Goal: Find specific fact: Find contact information

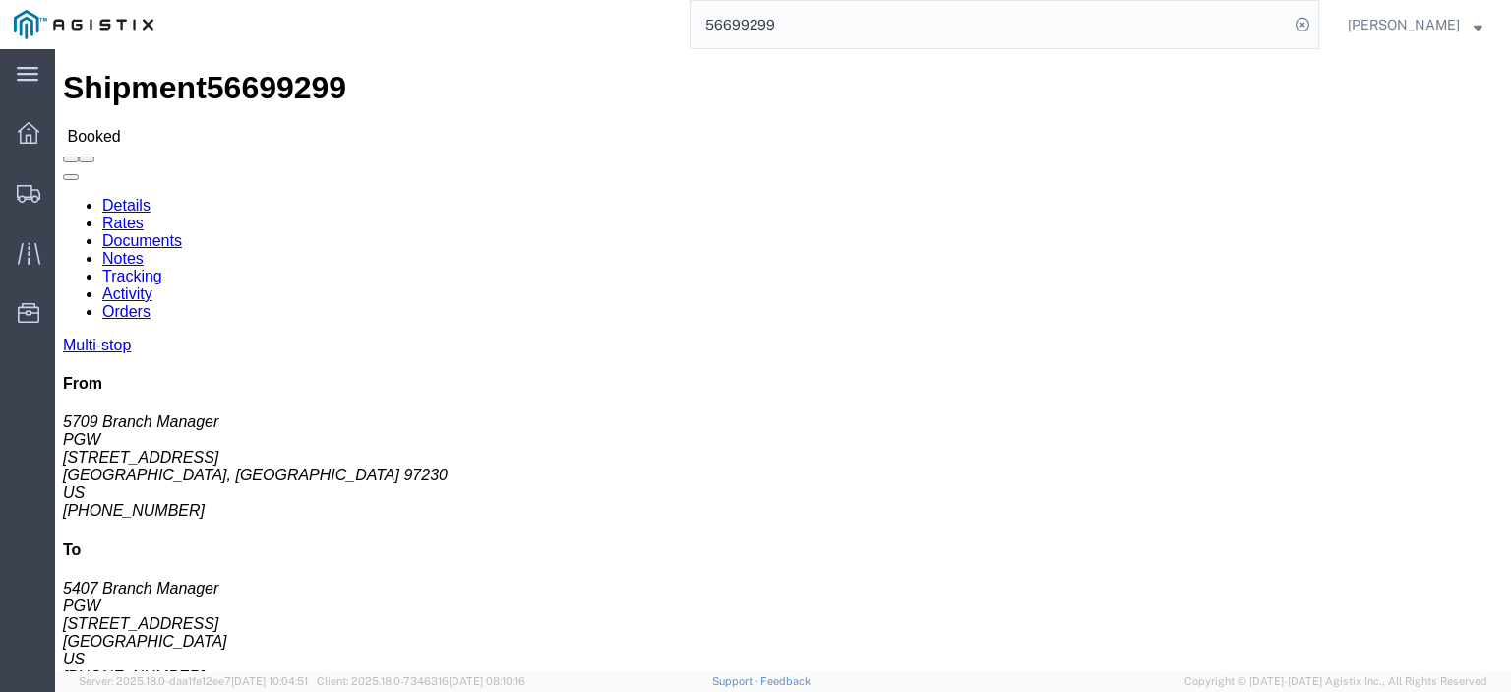
scroll to position [197, 0]
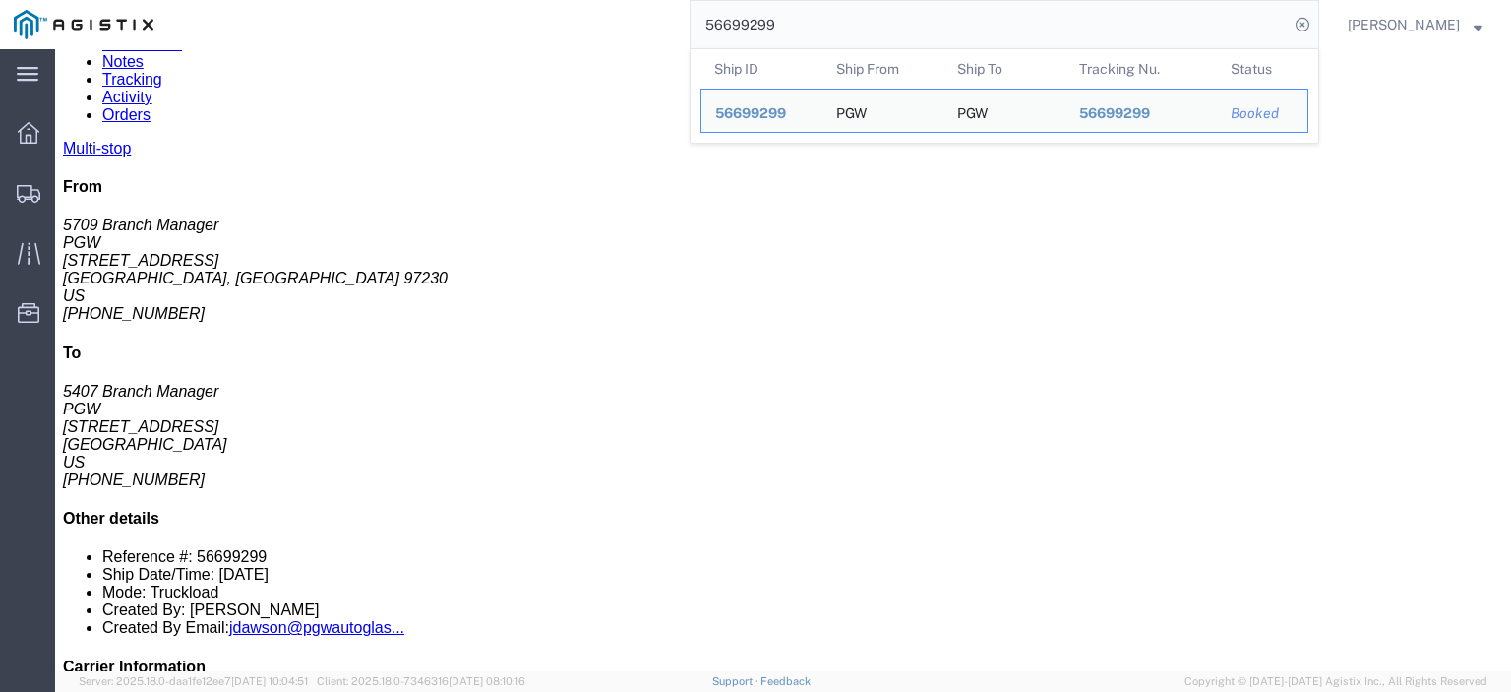
drag, startPoint x: 847, startPoint y: 22, endPoint x: 441, endPoint y: 2, distance: 406.8
click at [441, 2] on div "56699299 Ship ID Ship From Ship To Tracking Nu. Status Ship ID 56699299 Ship Fr…" at bounding box center [743, 24] width 1152 height 49
paste input "703916"
drag, startPoint x: 849, startPoint y: 15, endPoint x: 664, endPoint y: -9, distance: 186.4
click at [664, 0] on html "main_menu Created with Sketch. Collapse Menu Dashboard Shipments Traffic Resour…" at bounding box center [755, 346] width 1511 height 692
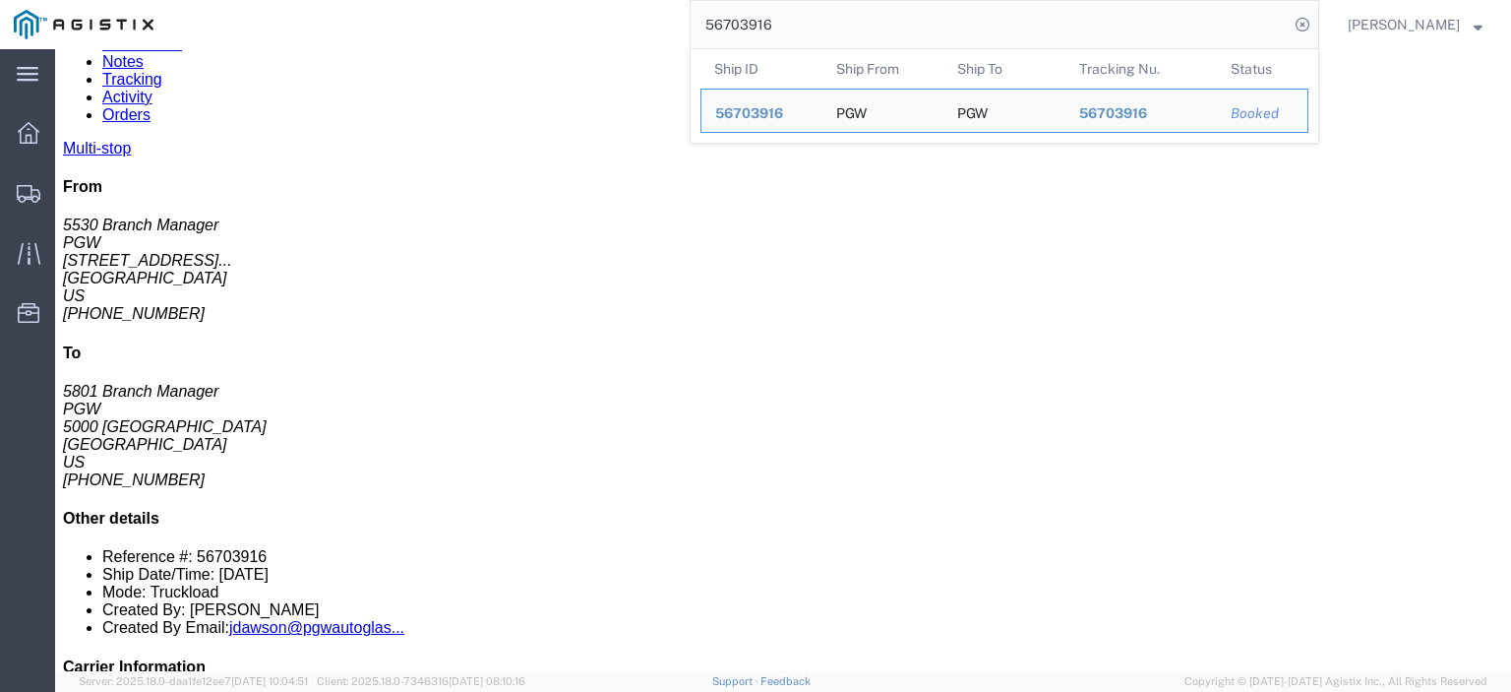
paste input "692896"
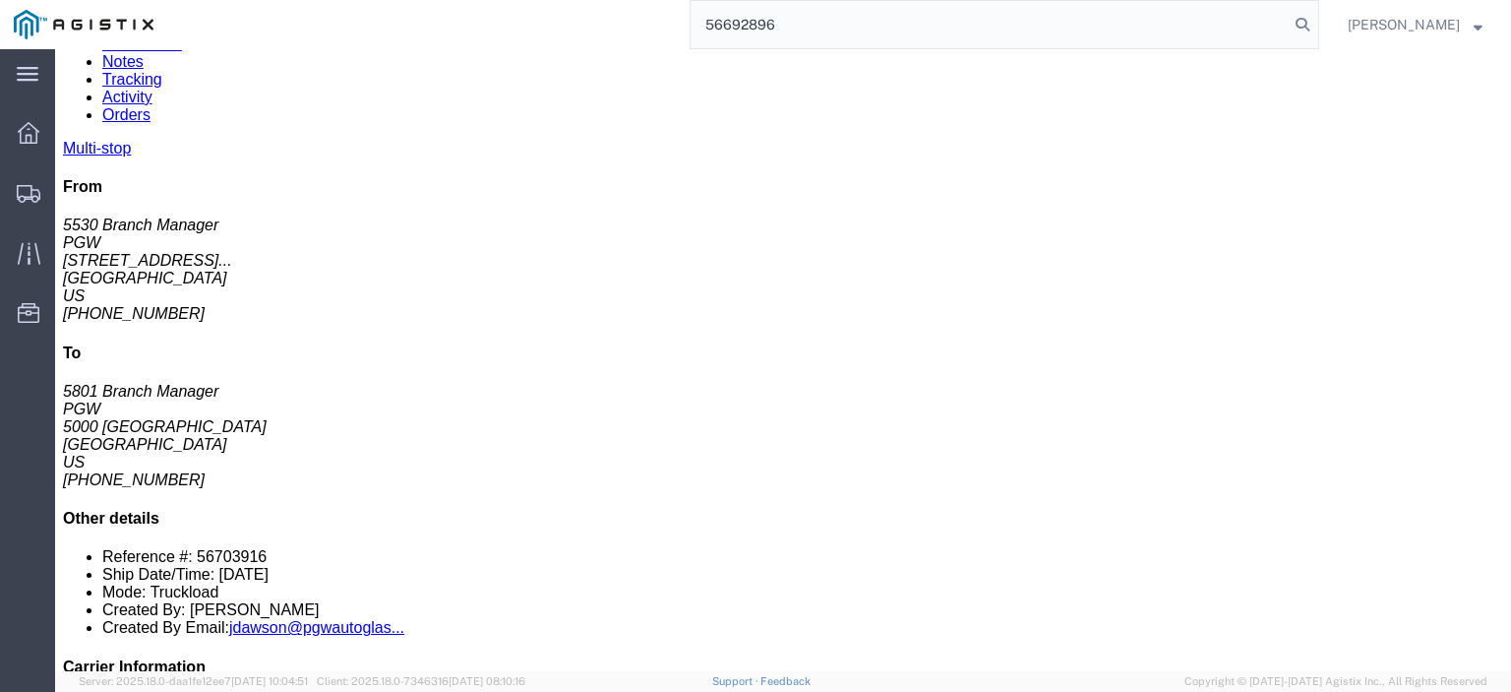
type input "56692896"
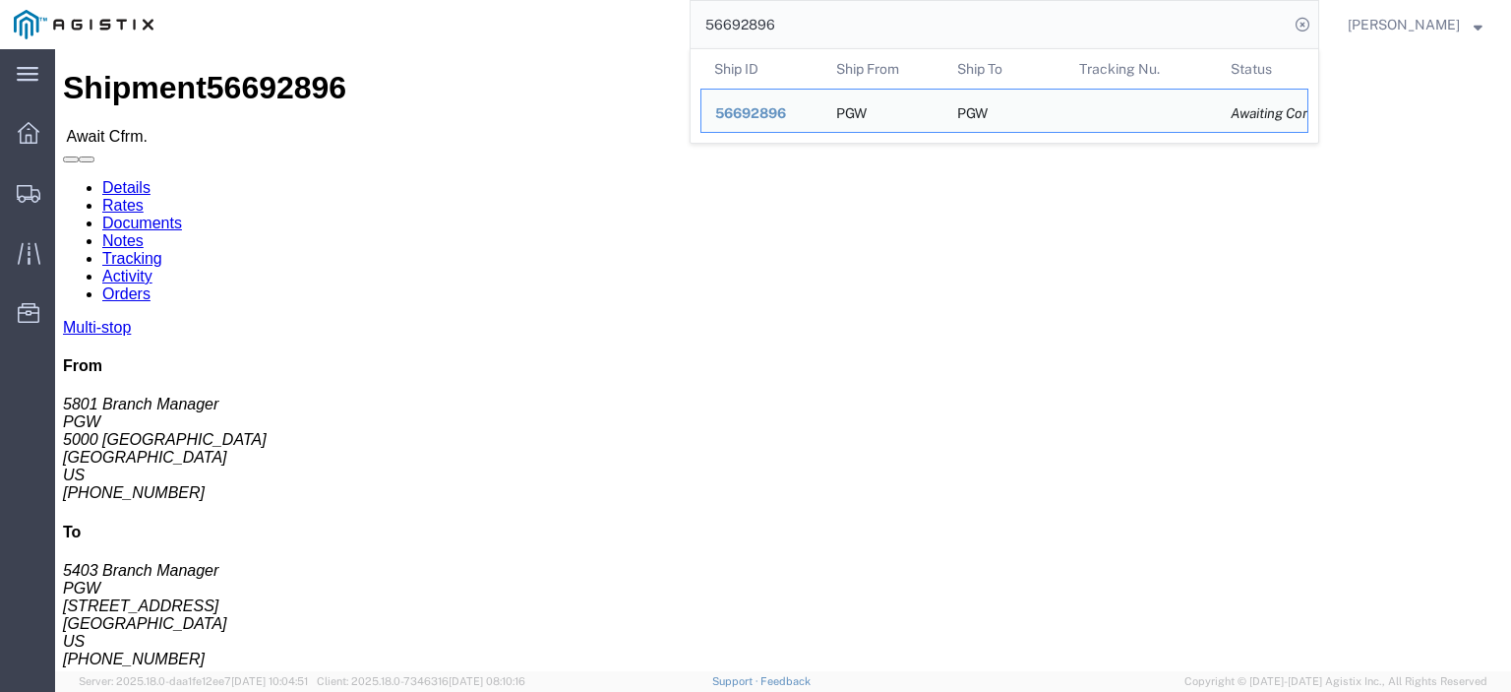
drag, startPoint x: 143, startPoint y: 233, endPoint x: 13, endPoint y: 234, distance: 129.9
click div "Ship From PGW (5801 Branch Manager) [STREET_ADDRESS] [PHONE_NUMBER] [EMAIL_ADDR…"
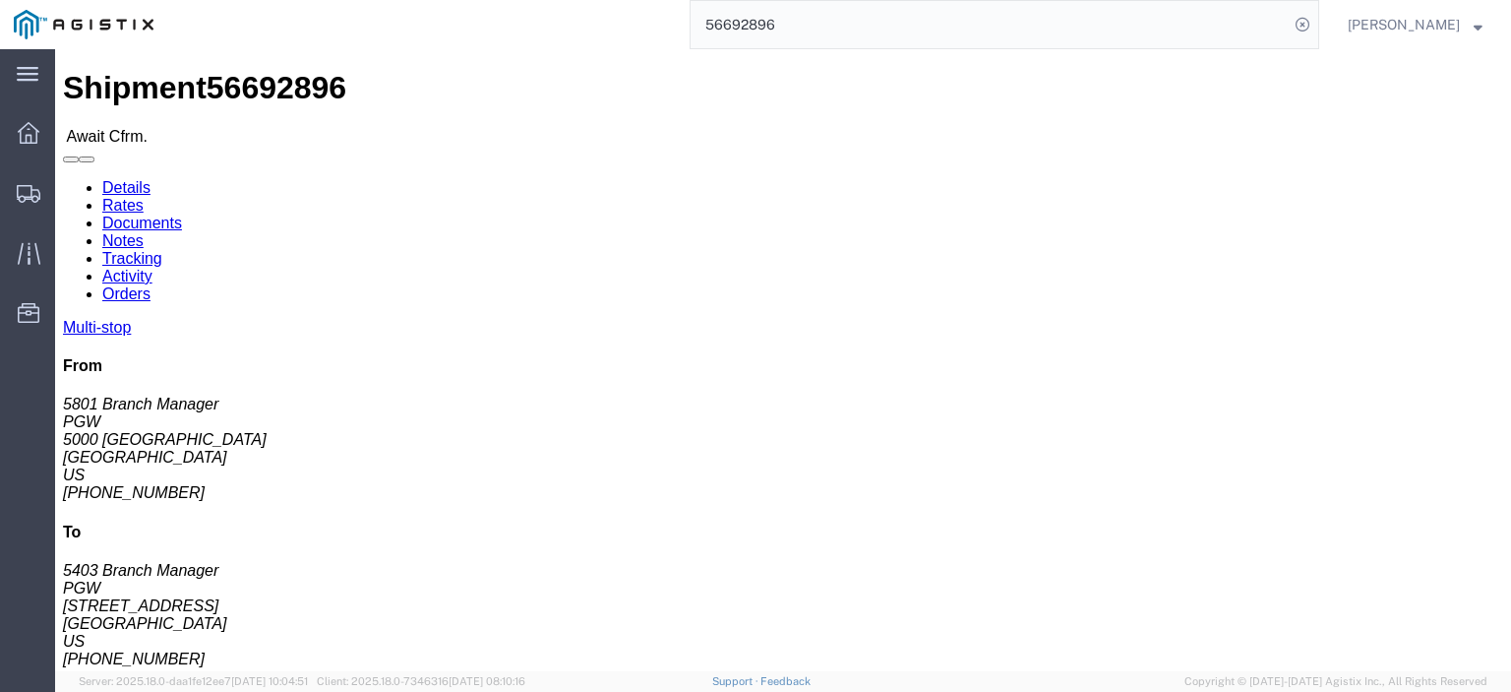
drag, startPoint x: 63, startPoint y: 233, endPoint x: 151, endPoint y: 244, distance: 89.2
click address "PGW (5801 Branch Manager) [STREET_ADDRESS] [PHONE_NUMBER] [EMAIL_ADDRESS][DOMAI…"
drag, startPoint x: 149, startPoint y: 226, endPoint x: 9, endPoint y: 235, distance: 140.0
click div "Ship From PGW (5801 Branch Manager) [STREET_ADDRESS] [PHONE_NUMBER] [EMAIL_ADDR…"
copy address "5000 [GEOGRAPHIC_DATA]"
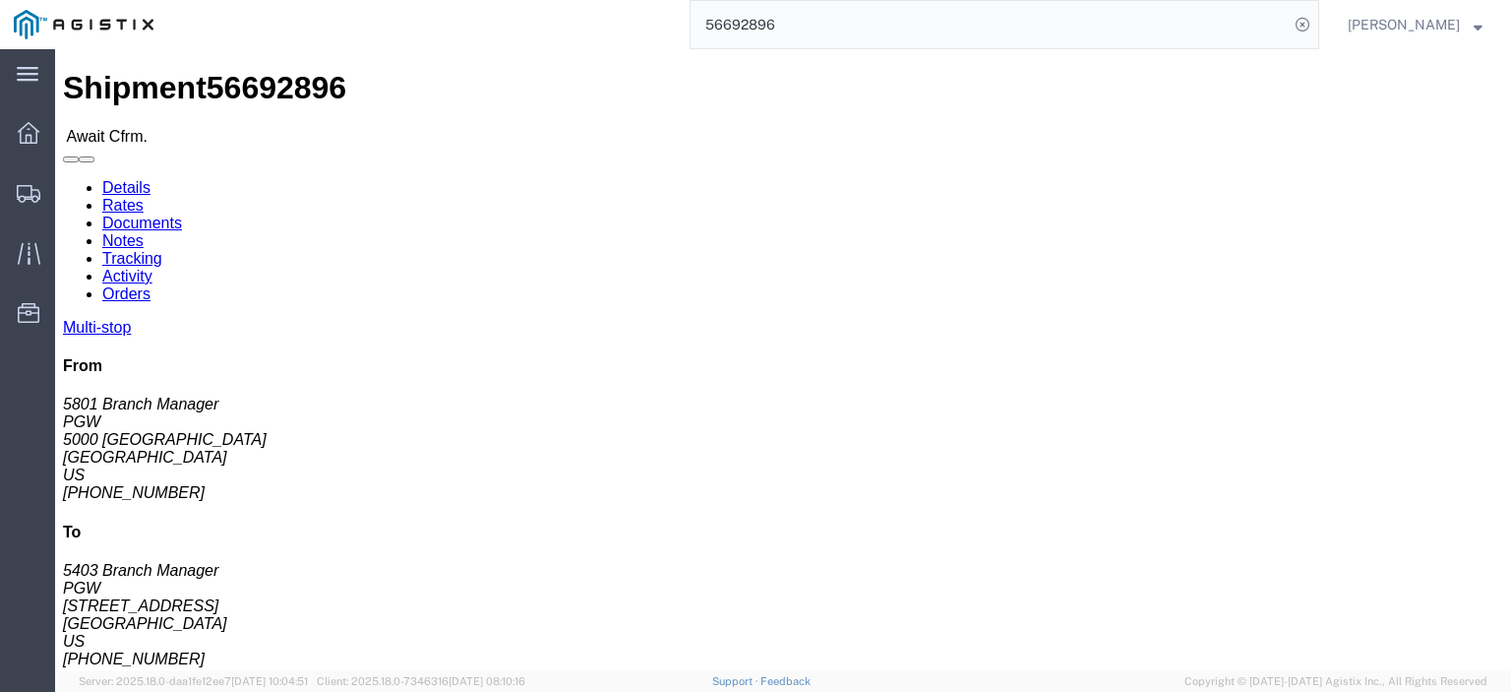
drag, startPoint x: 346, startPoint y: 233, endPoint x: 267, endPoint y: 235, distance: 79.7
click div "Ship From PGW (5801 Branch Manager) [STREET_ADDRESS] [PHONE_NUMBER] [EMAIL_ADDR…"
click address "PGW (5403 Branch Manager) [STREET_ADDRESS] [PHONE_NUMBER] [EMAIL_ADDRESS][DOMAI…"
drag, startPoint x: 377, startPoint y: 229, endPoint x: 278, endPoint y: 233, distance: 98.5
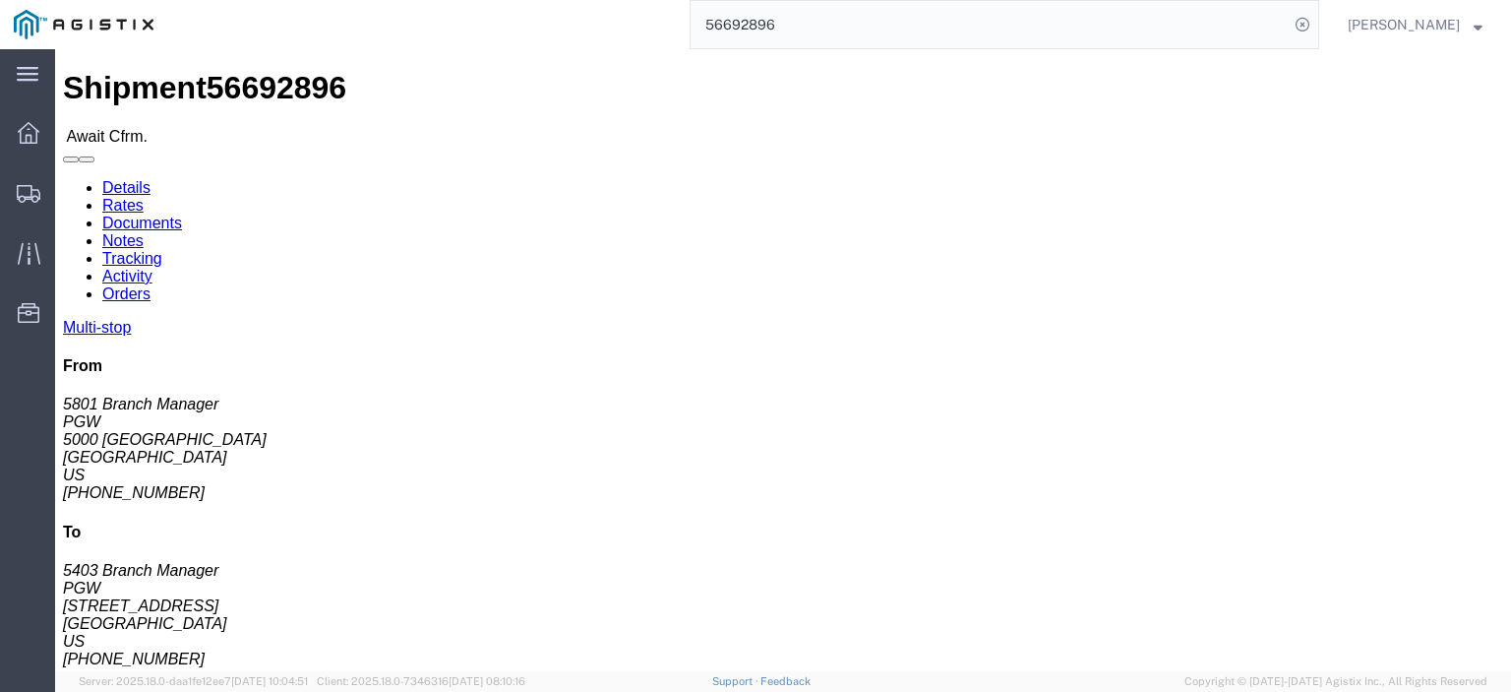
click div "Ship To PGW (5403 Branch Manager) [STREET_ADDRESS] [PHONE_NUMBER] [EMAIL_ADDRES…"
copy address "[STREET_ADDRESS]"
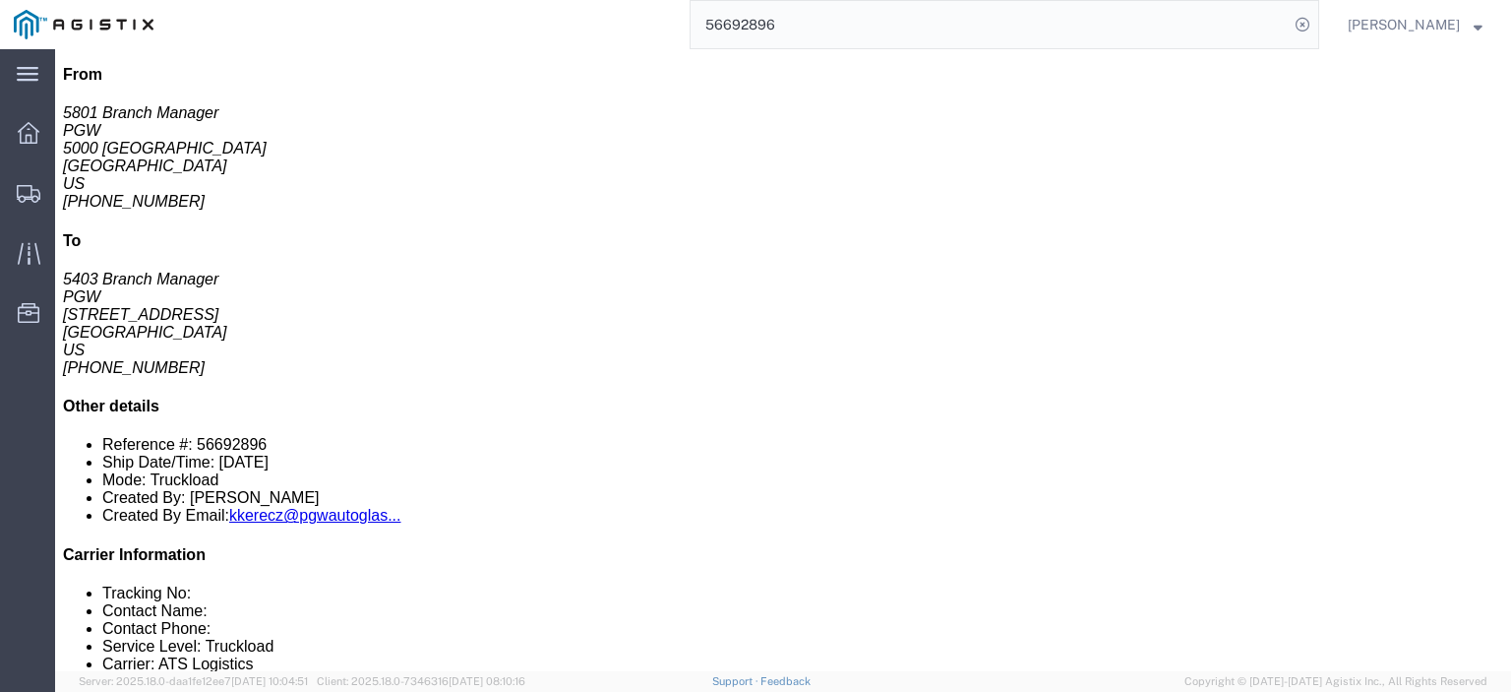
scroll to position [98, 0]
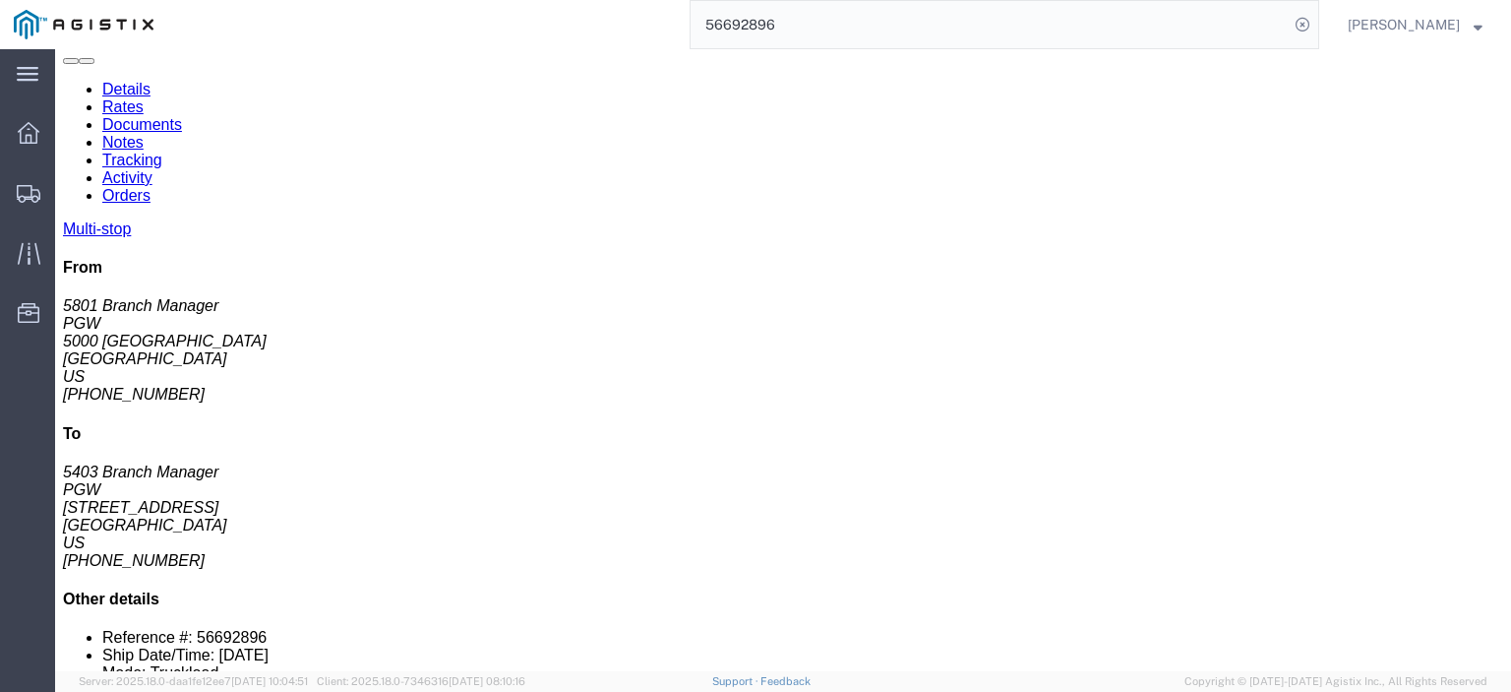
drag, startPoint x: 350, startPoint y: 481, endPoint x: 232, endPoint y: 489, distance: 118.3
click div "[STREET_ADDRESS]"
copy div "[STREET_ADDRESS]"
drag, startPoint x: 402, startPoint y: 468, endPoint x: 238, endPoint y: 465, distance: 164.3
click div "PGW Autoglass-AMG Abilene 5812"
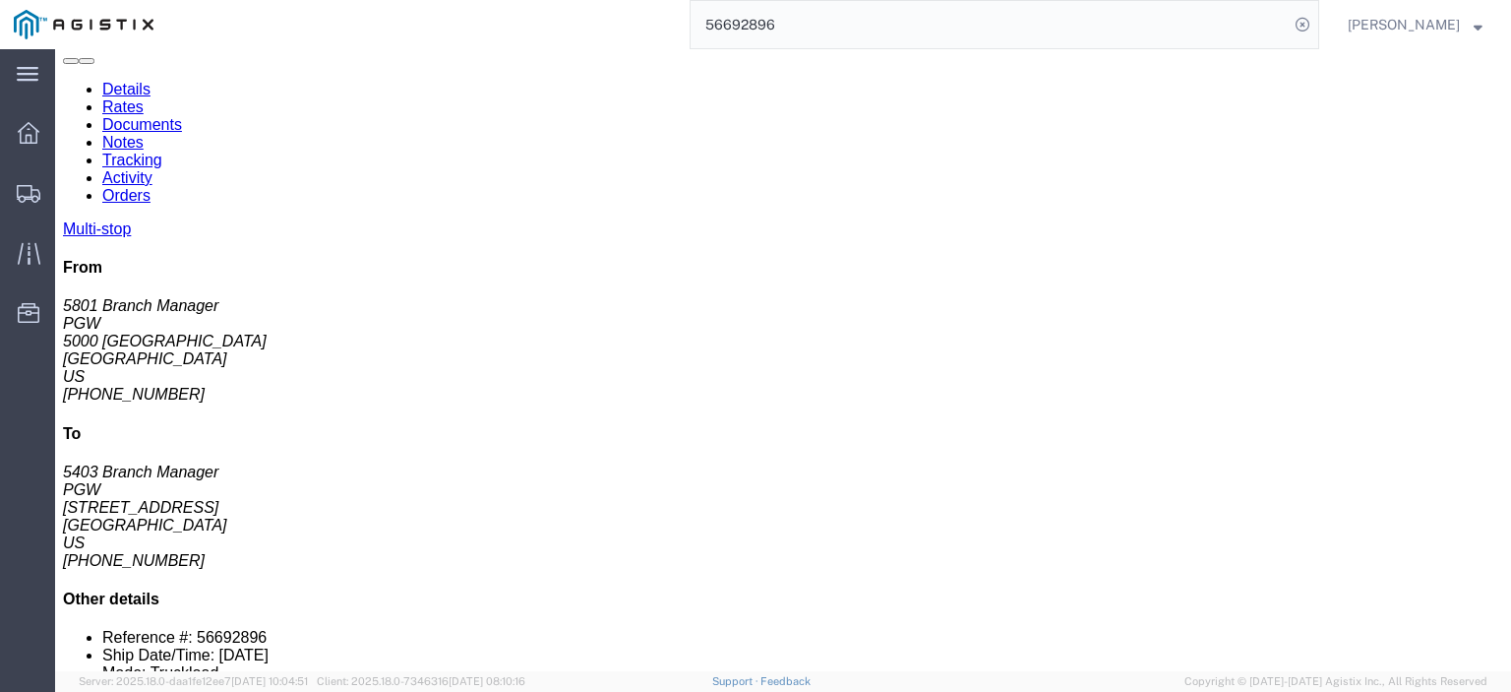
copy div "PGW Autoglass-AMG Abilene 5812"
drag, startPoint x: 466, startPoint y: 483, endPoint x: 355, endPoint y: 493, distance: 111.6
click td "PGW Autoglass-AMG Abilene [STREET_ADDRESS]"
copy div "[GEOGRAPHIC_DATA], [GEOGRAPHIC_DATA], 79602,"
drag, startPoint x: 749, startPoint y: 481, endPoint x: 678, endPoint y: 488, distance: 71.2
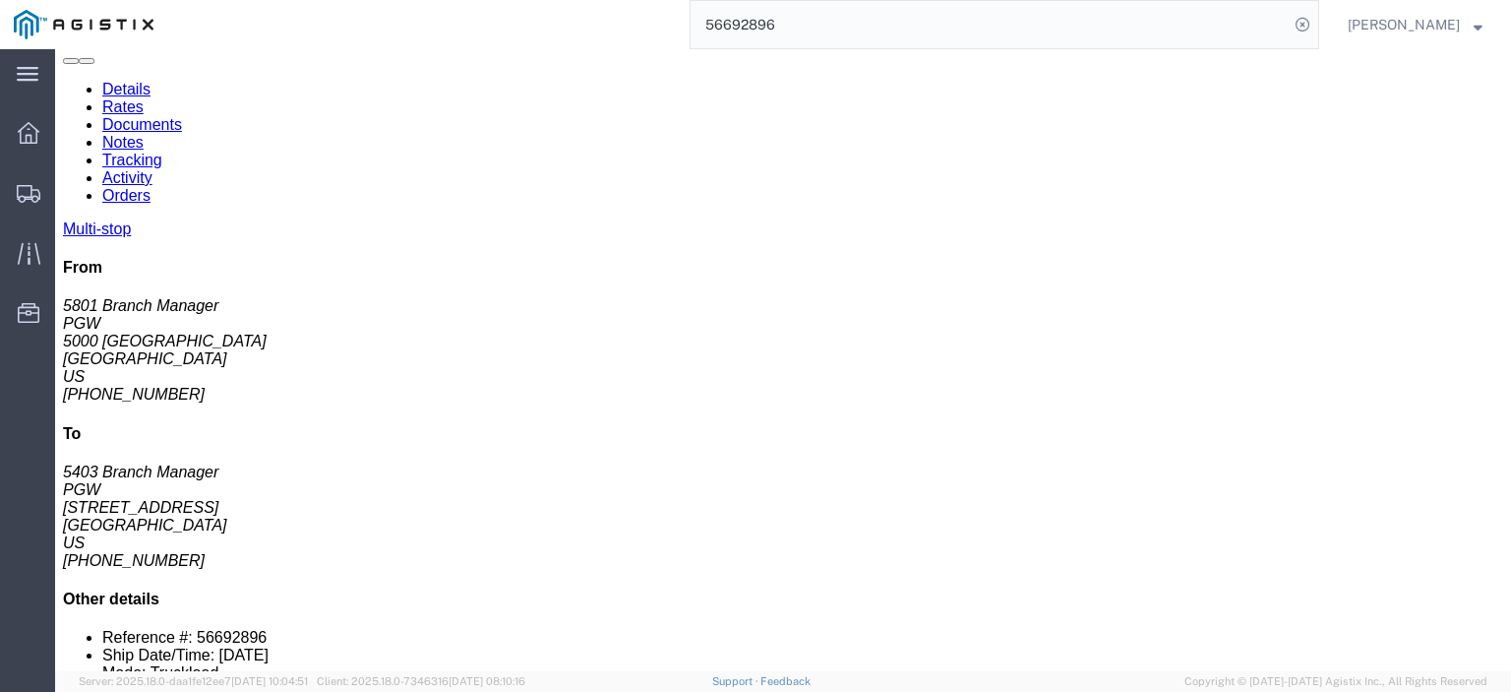
click td "Phone Nu.: [PHONE_NUMBER]"
copy div "[PHONE_NUMBER]"
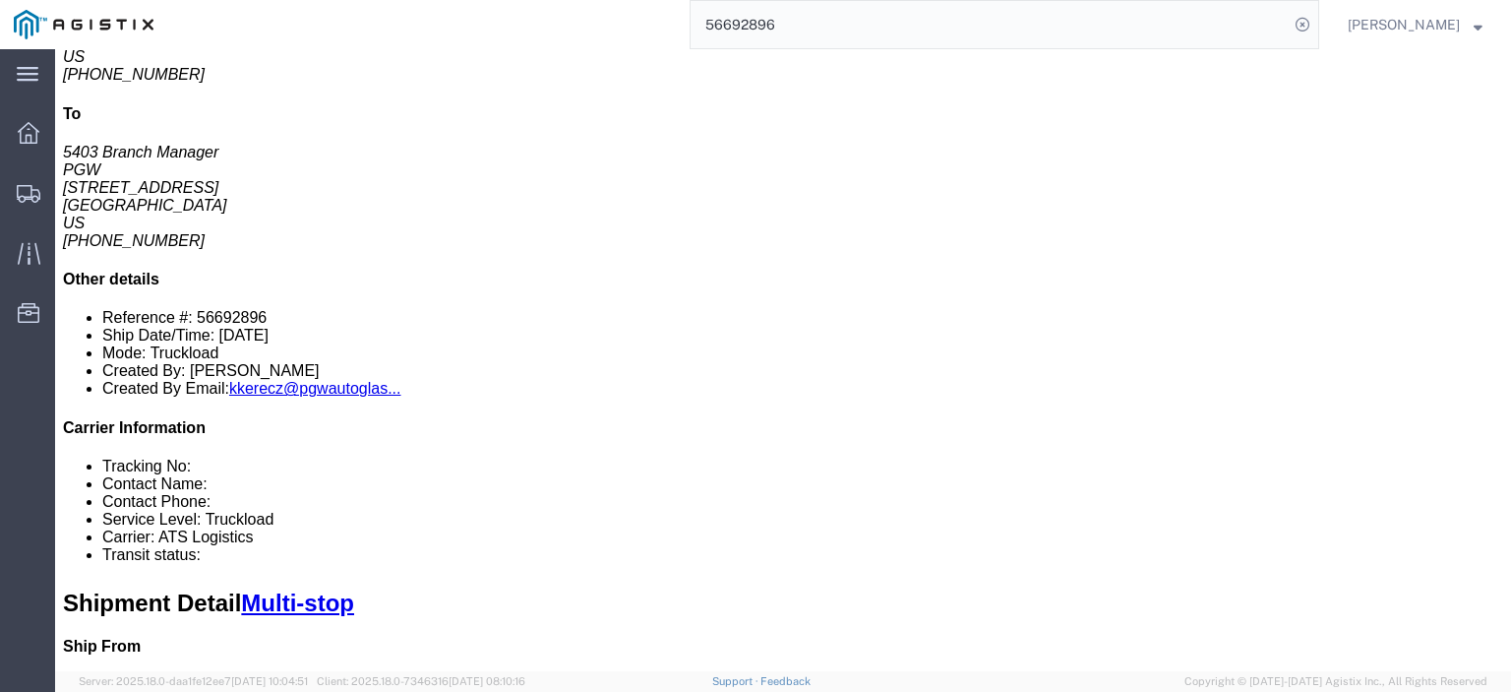
scroll to position [295, 0]
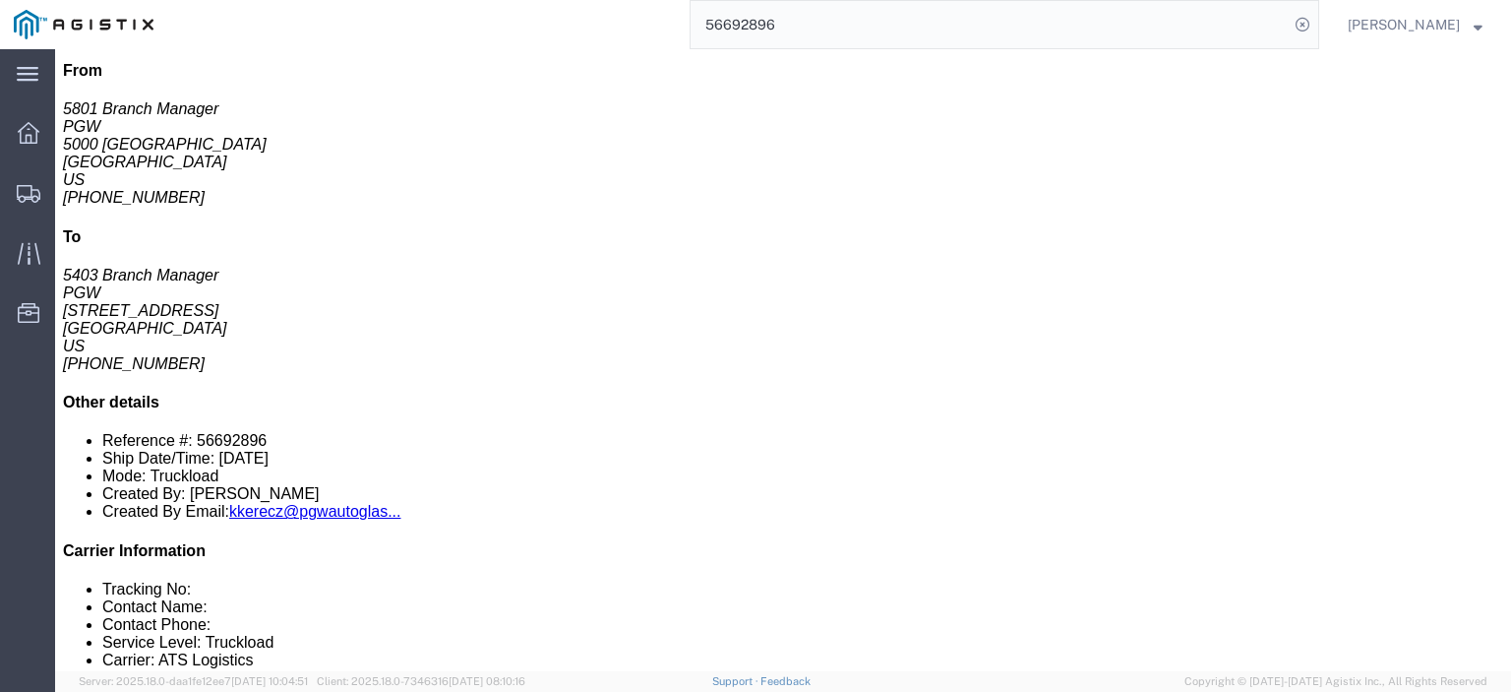
drag, startPoint x: 318, startPoint y: 325, endPoint x: 227, endPoint y: 335, distance: 91.2
click td "PGW [STREET_ADDRESS]"
copy div "[STREET_ADDRESS]"
click div "PGW"
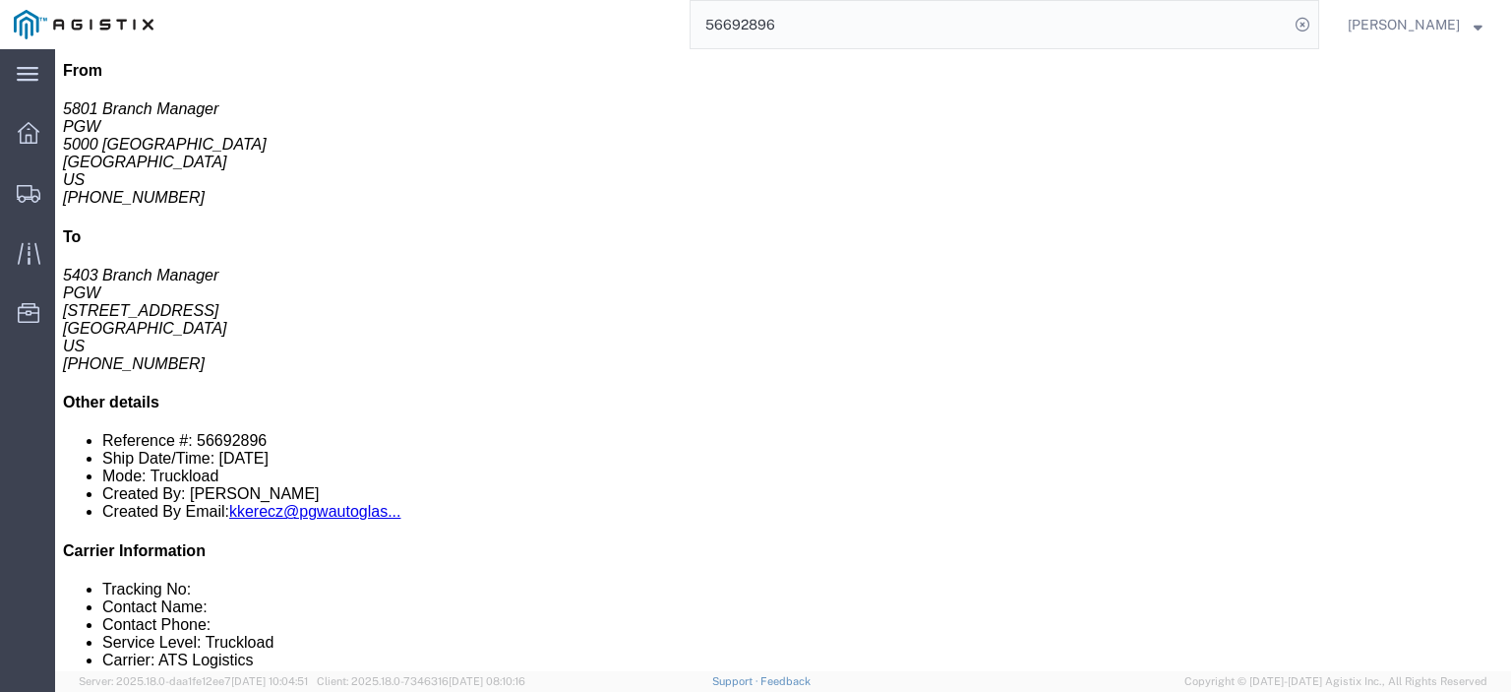
copy div "PGW"
drag, startPoint x: 450, startPoint y: 324, endPoint x: 338, endPoint y: 333, distance: 111.6
click div "[STREET_ADDRESS]"
copy div "[GEOGRAPHIC_DATA], [GEOGRAPHIC_DATA], 79423"
drag, startPoint x: 810, startPoint y: 321, endPoint x: 644, endPoint y: 332, distance: 165.6
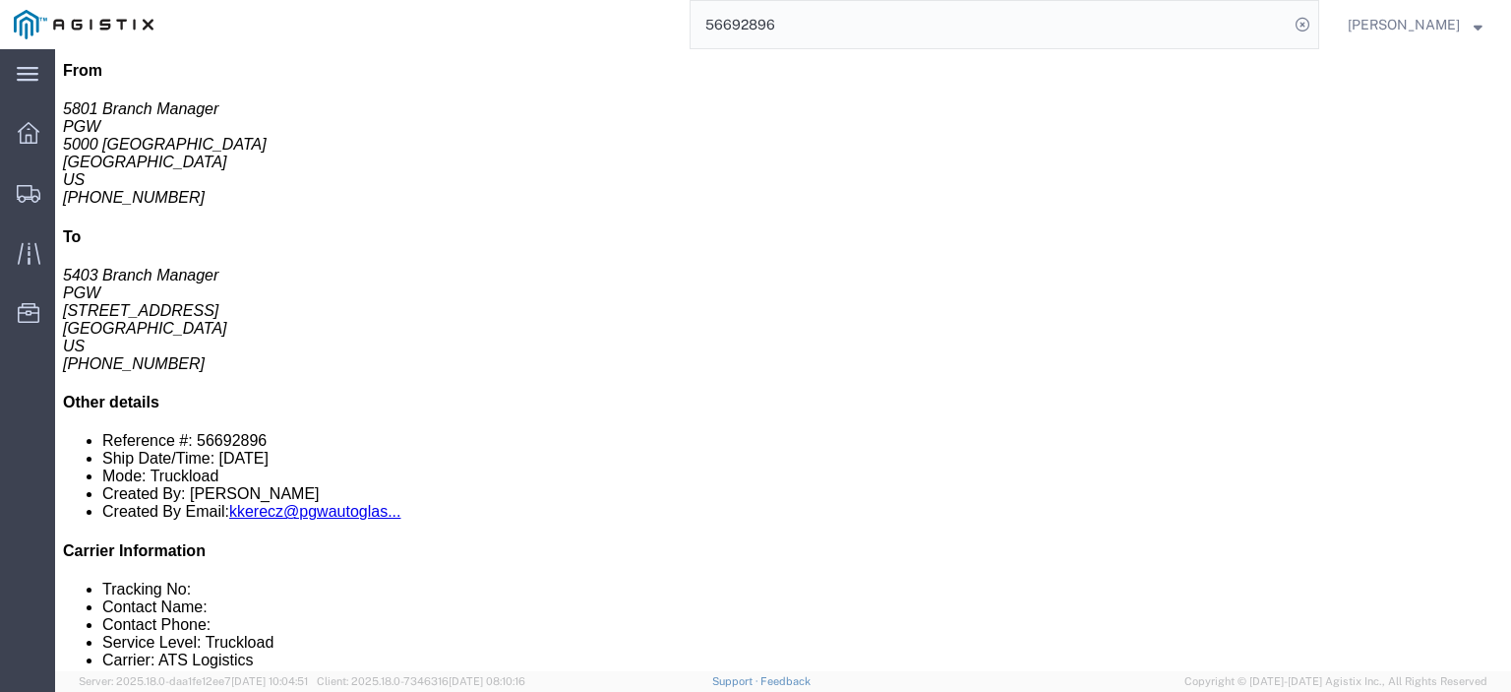
click div "Email: [EMAIL_ADDRESS][DOMAIN_NAME]"
copy div "[EMAIL_ADDRESS][DOMAIN_NAME]"
drag, startPoint x: 449, startPoint y: 324, endPoint x: 338, endPoint y: 328, distance: 110.3
click div "[STREET_ADDRESS]"
drag, startPoint x: 429, startPoint y: 336, endPoint x: 365, endPoint y: 325, distance: 65.0
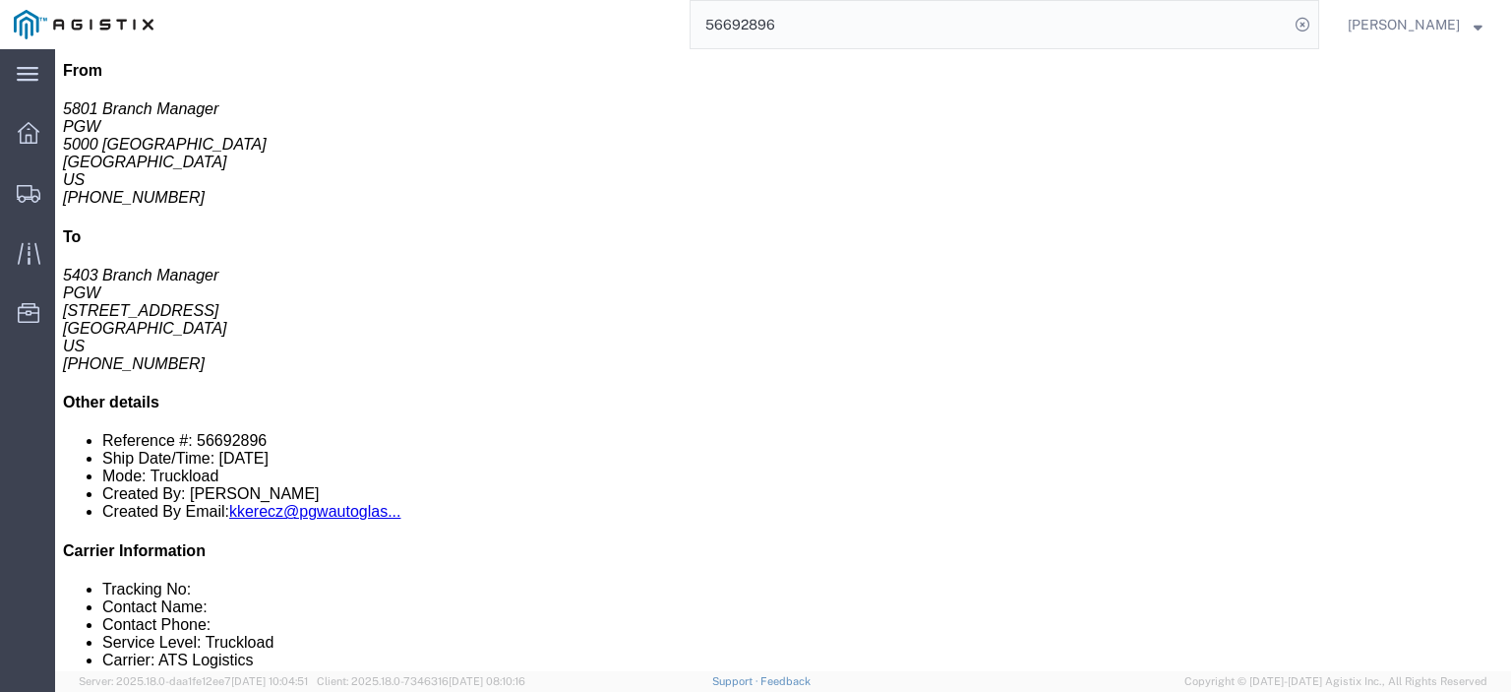
click div "[STREET_ADDRESS]"
drag, startPoint x: 449, startPoint y: 323, endPoint x: 336, endPoint y: 328, distance: 112.3
click div "[STREET_ADDRESS]"
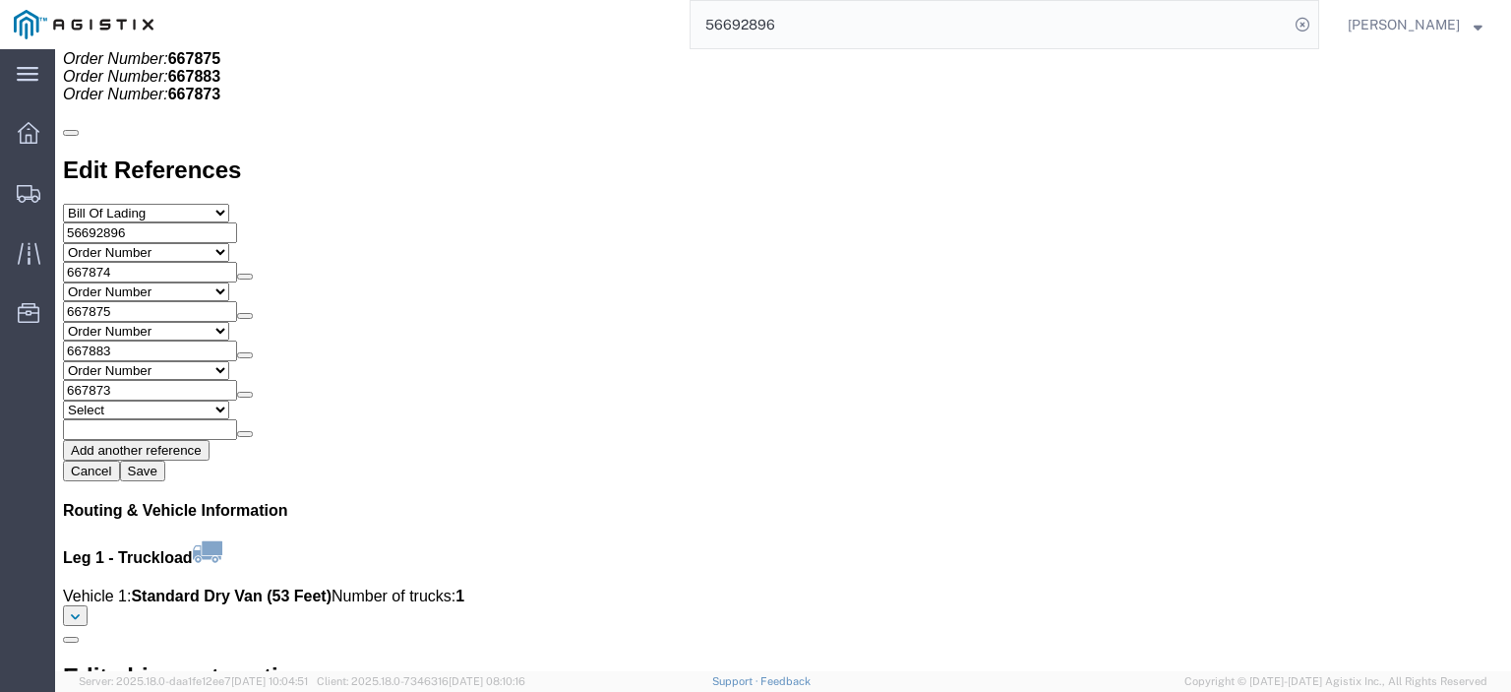
scroll to position [2066, 0]
